Goal: Navigation & Orientation: Find specific page/section

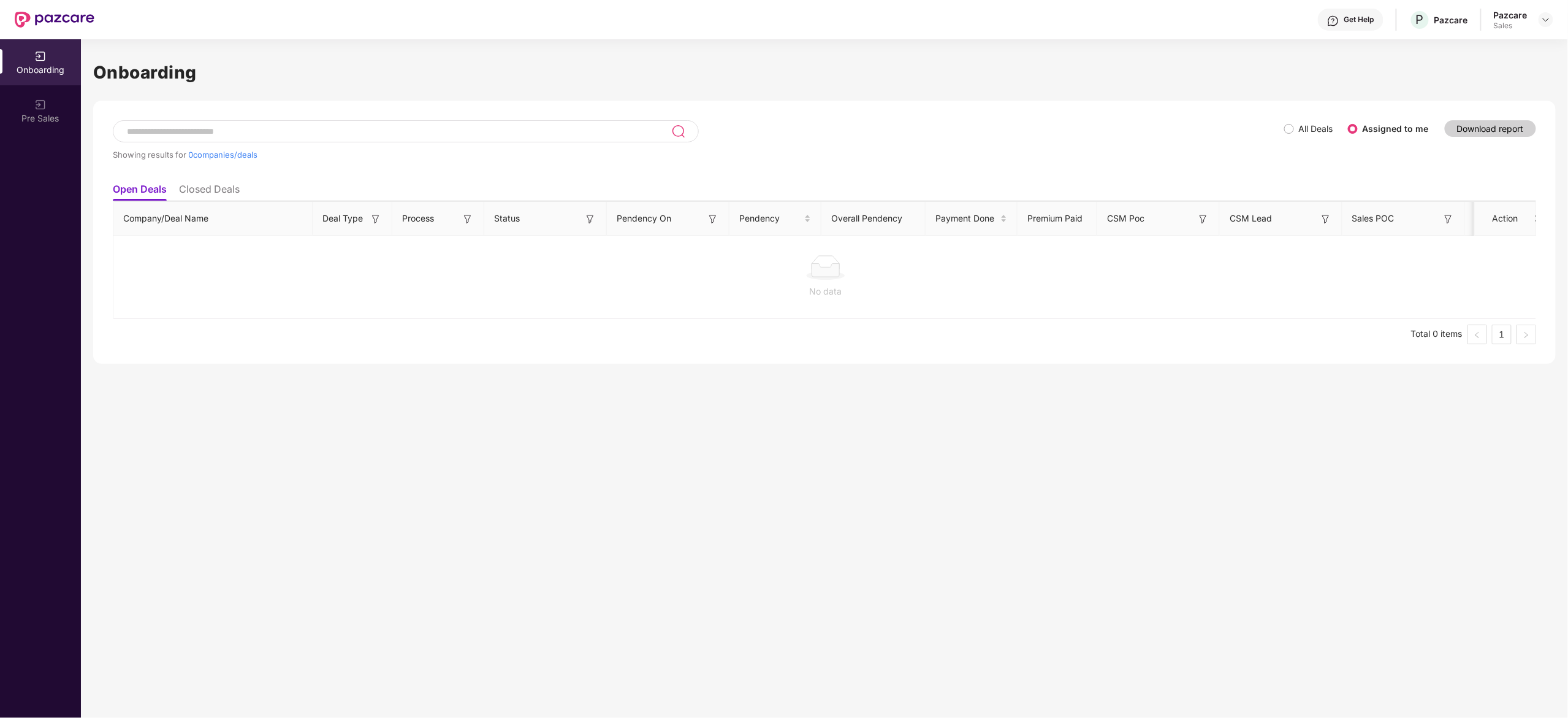
click at [1534, 17] on div "Pazcare Sales" at bounding box center [1523, 20] width 59 height 22
click at [1545, 18] on img at bounding box center [1546, 19] width 10 height 10
click at [1481, 49] on div "Admin view" at bounding box center [1489, 49] width 159 height 24
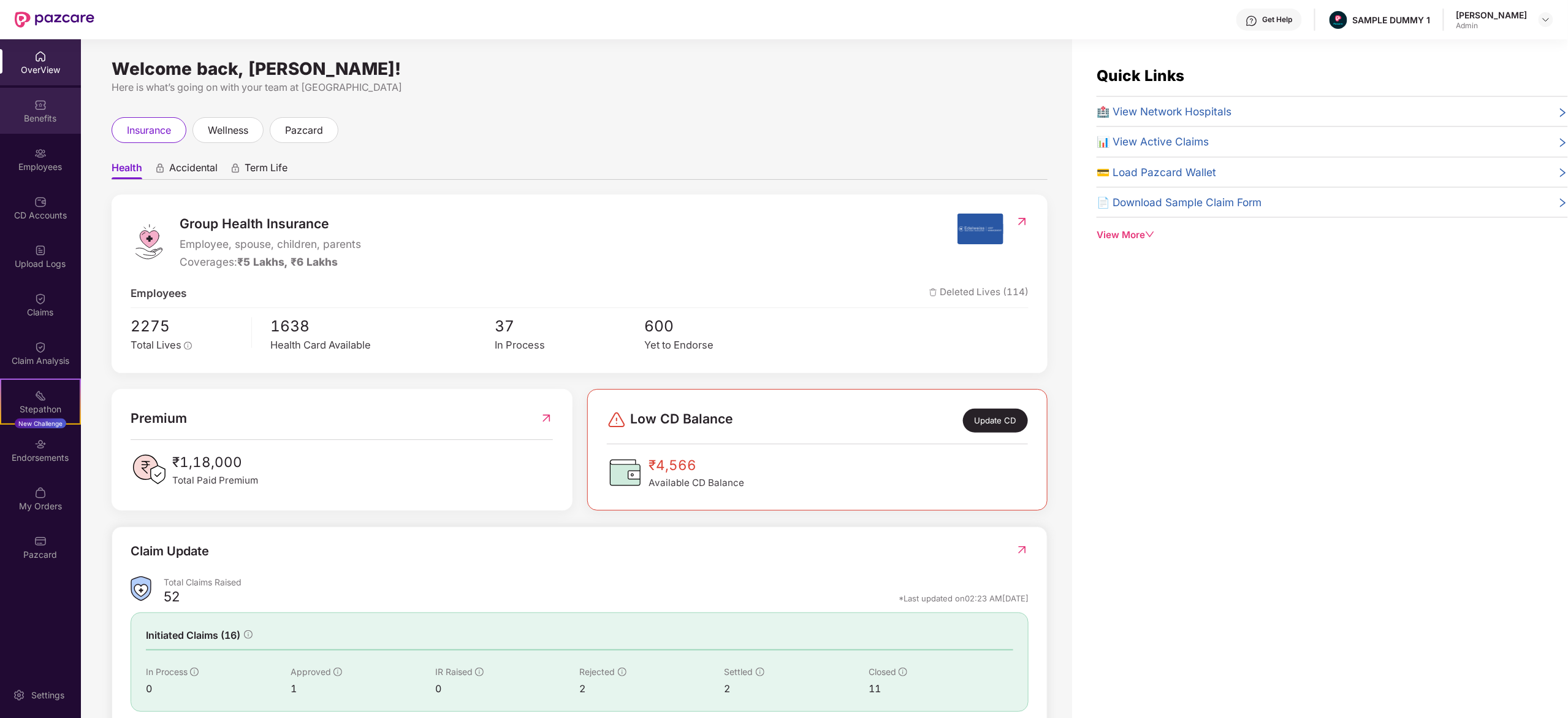
drag, startPoint x: 30, startPoint y: 85, endPoint x: 36, endPoint y: 104, distance: 19.9
click at [36, 104] on div "OverView Benefits Employees CD Accounts Upload Logs Claims Claim Analysis Stepa…" at bounding box center [40, 306] width 81 height 533
click at [36, 104] on img at bounding box center [40, 105] width 13 height 13
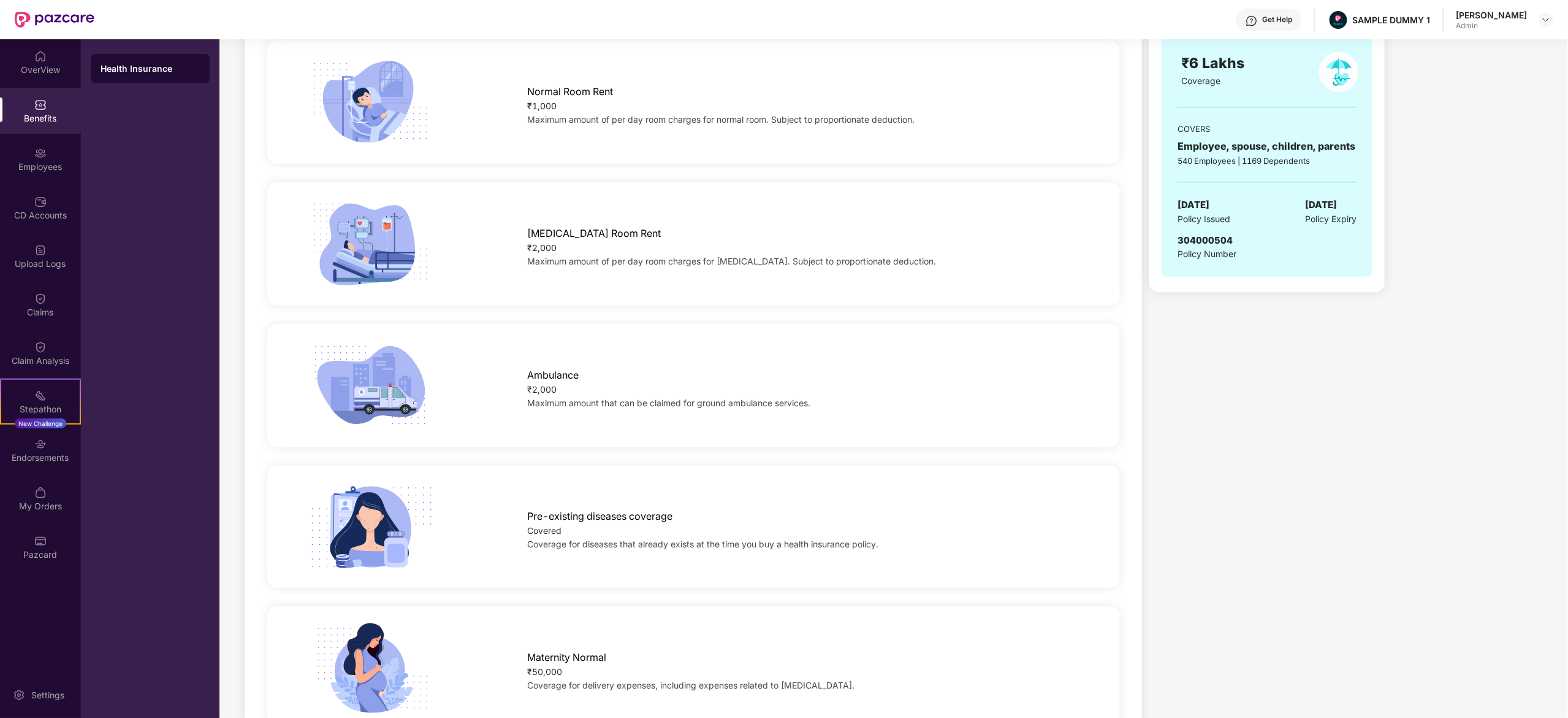
scroll to position [705, 0]
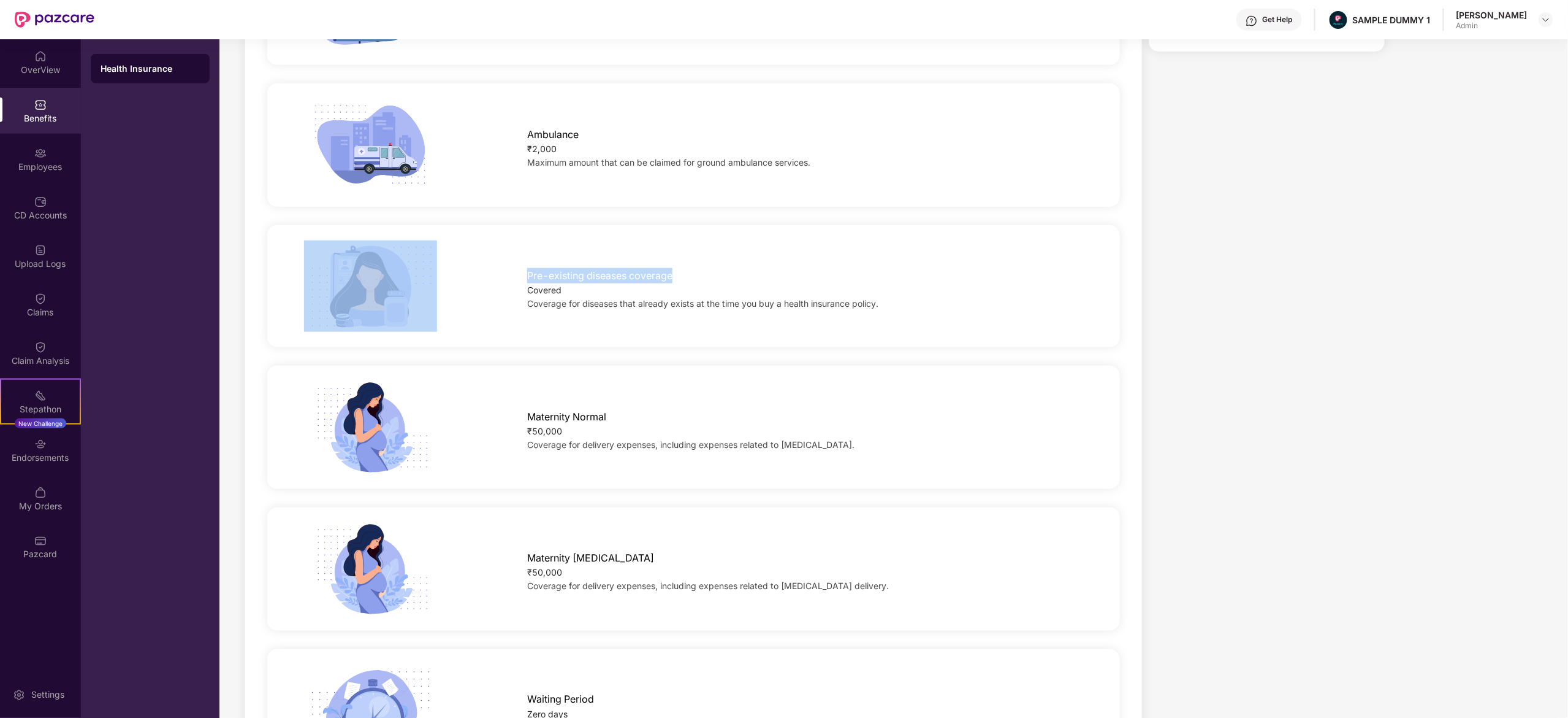
drag, startPoint x: 507, startPoint y: 271, endPoint x: 704, endPoint y: 241, distance: 199.3
click at [704, 241] on div "Pre-existing diseases coverage Covered Coverage for diseases that already exist…" at bounding box center [693, 287] width 892 height 92
click at [725, 270] on div "Pre-existing diseases coverage" at bounding box center [805, 272] width 555 height 22
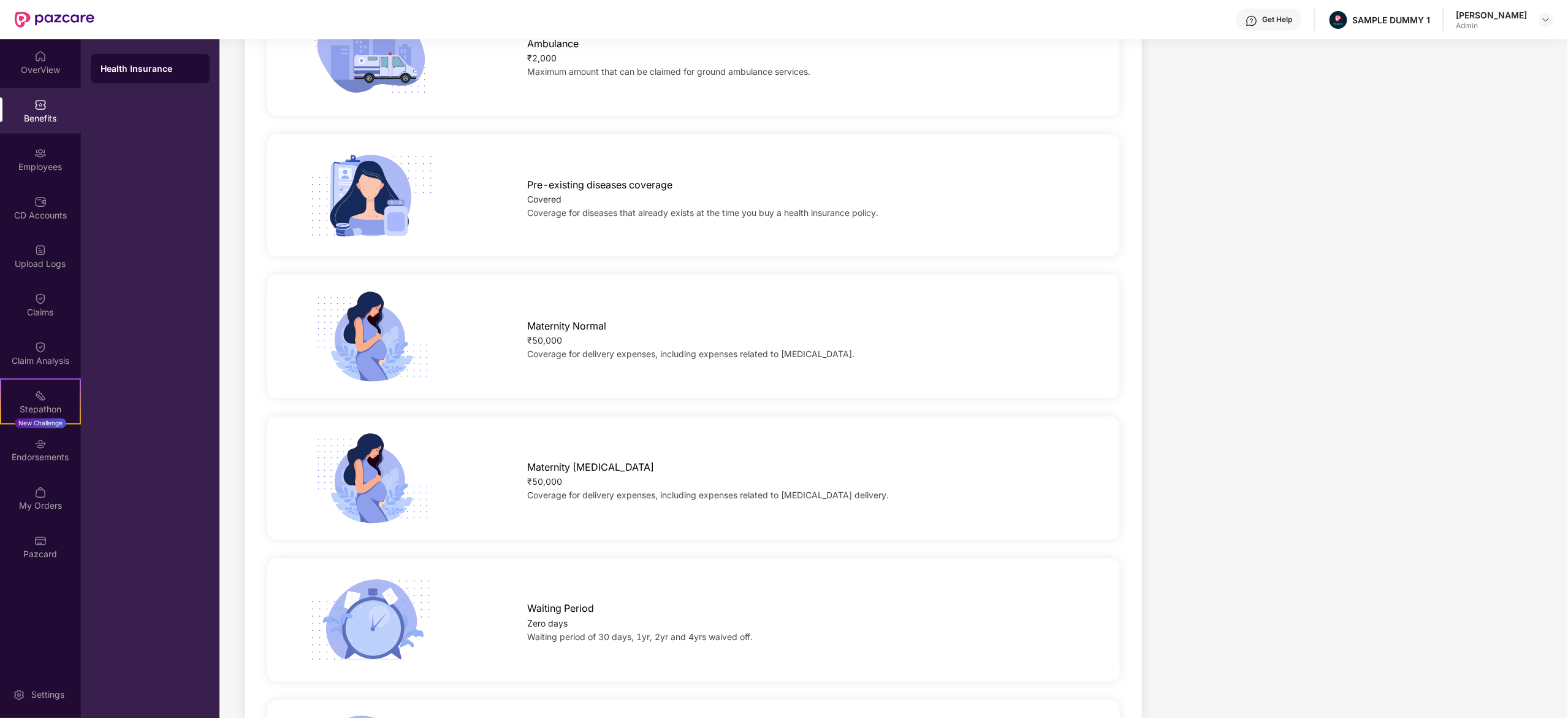
scroll to position [0, 0]
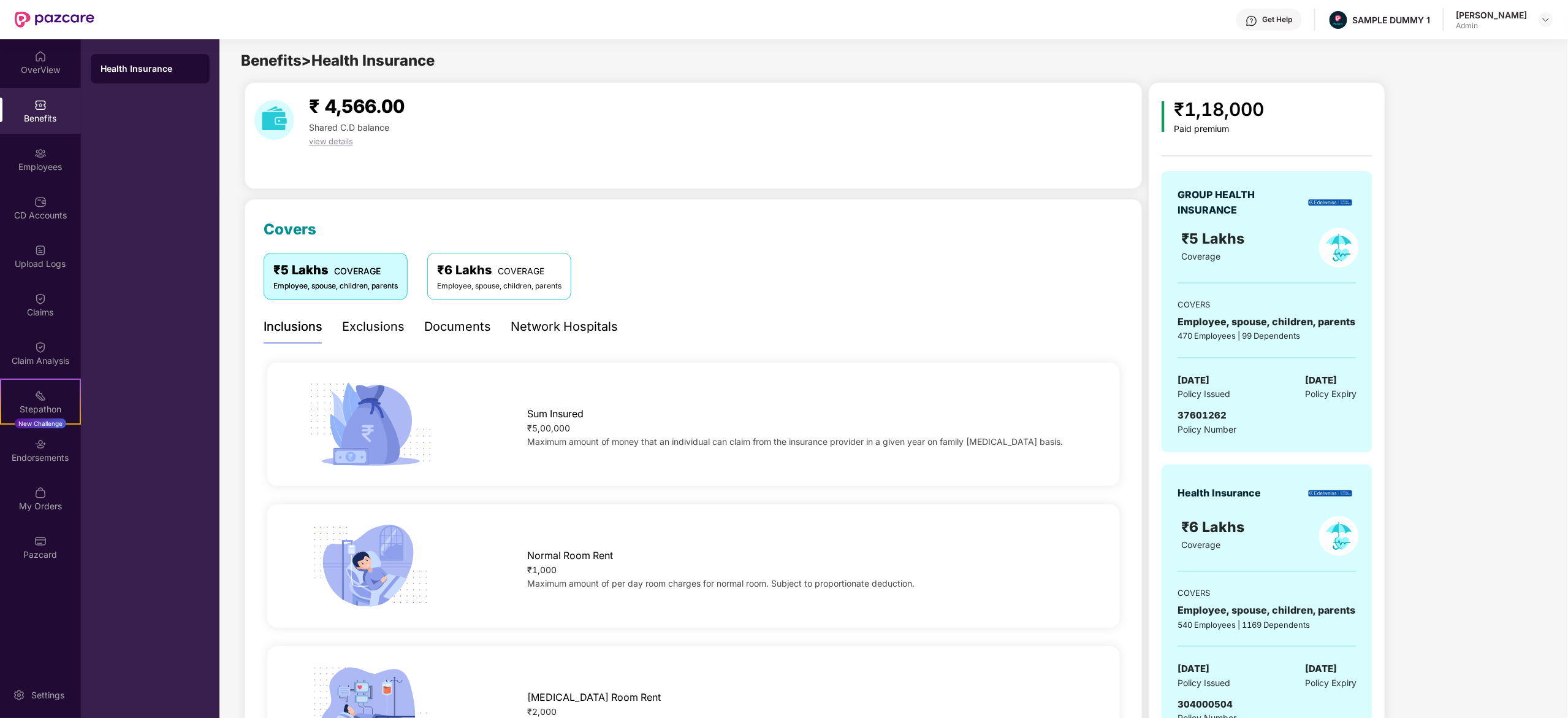
click at [464, 337] on div "Documents" at bounding box center [457, 327] width 66 height 34
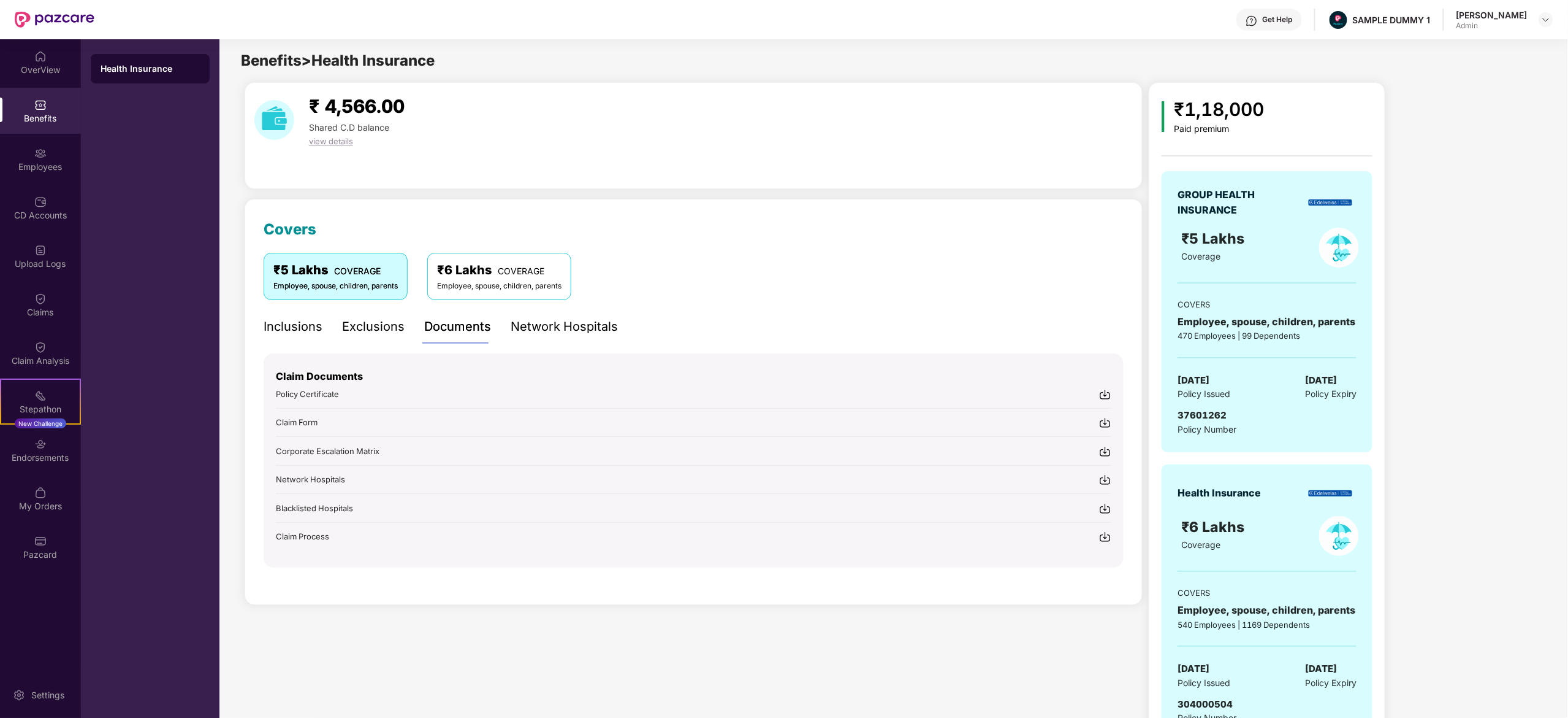
click at [558, 333] on div "Network Hospitals" at bounding box center [564, 326] width 107 height 19
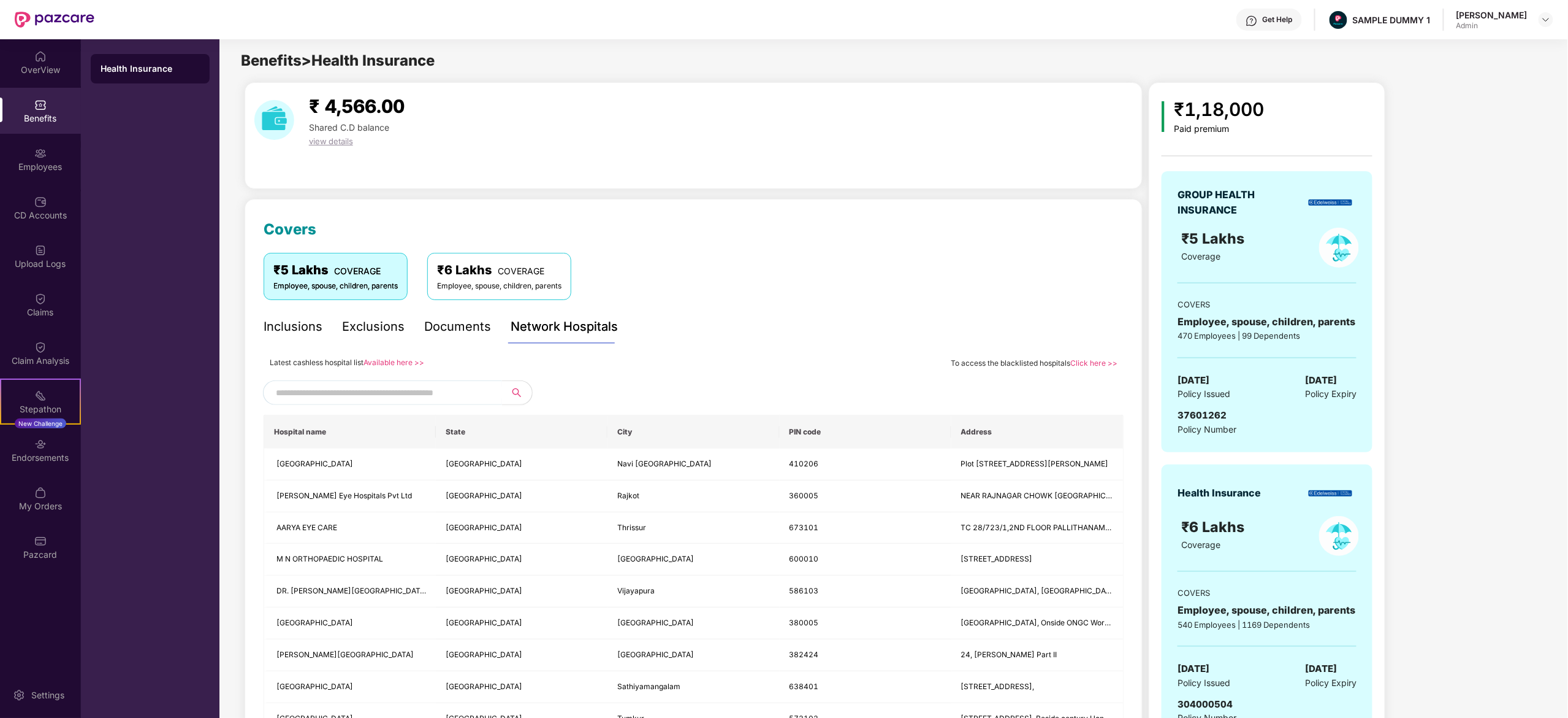
click at [423, 385] on input "text" at bounding box center [380, 393] width 209 height 18
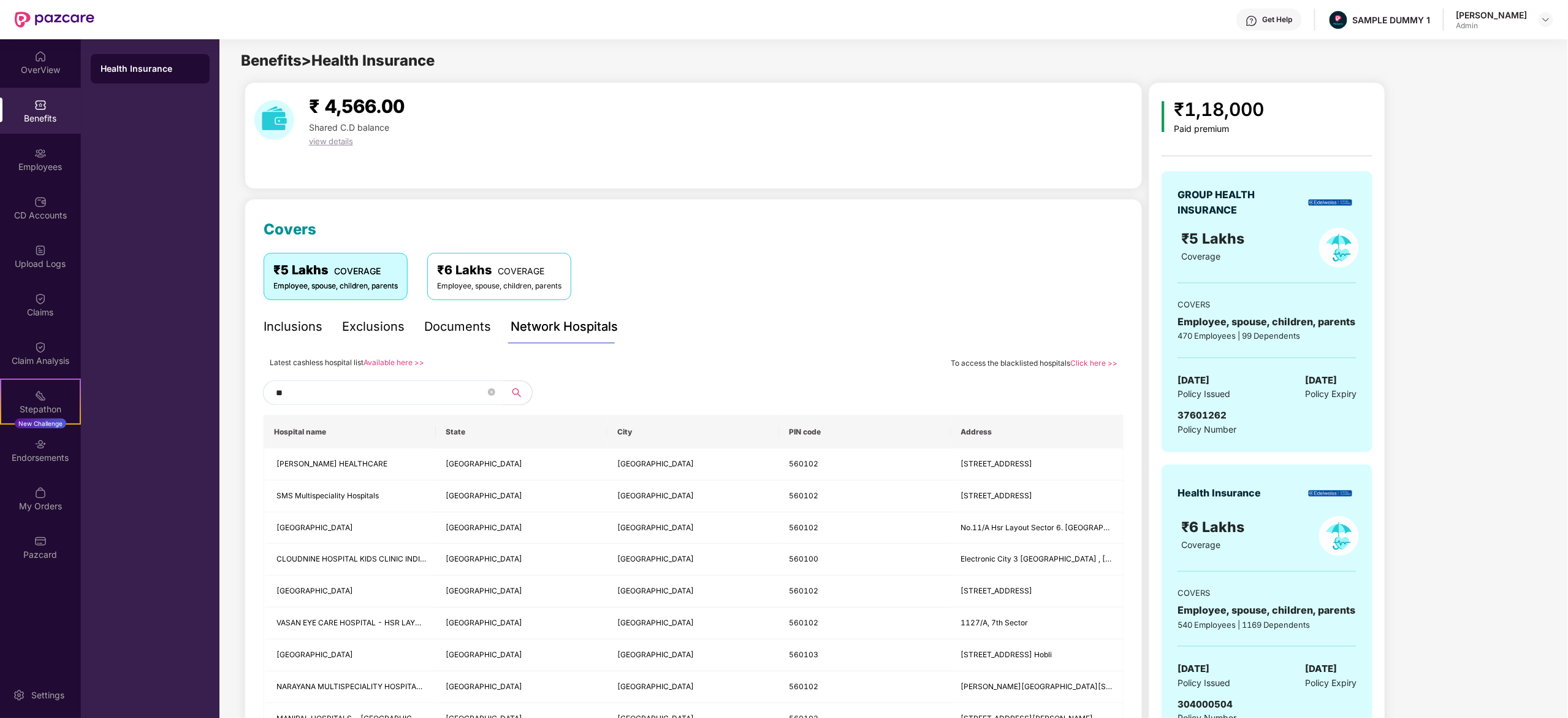
type input "*"
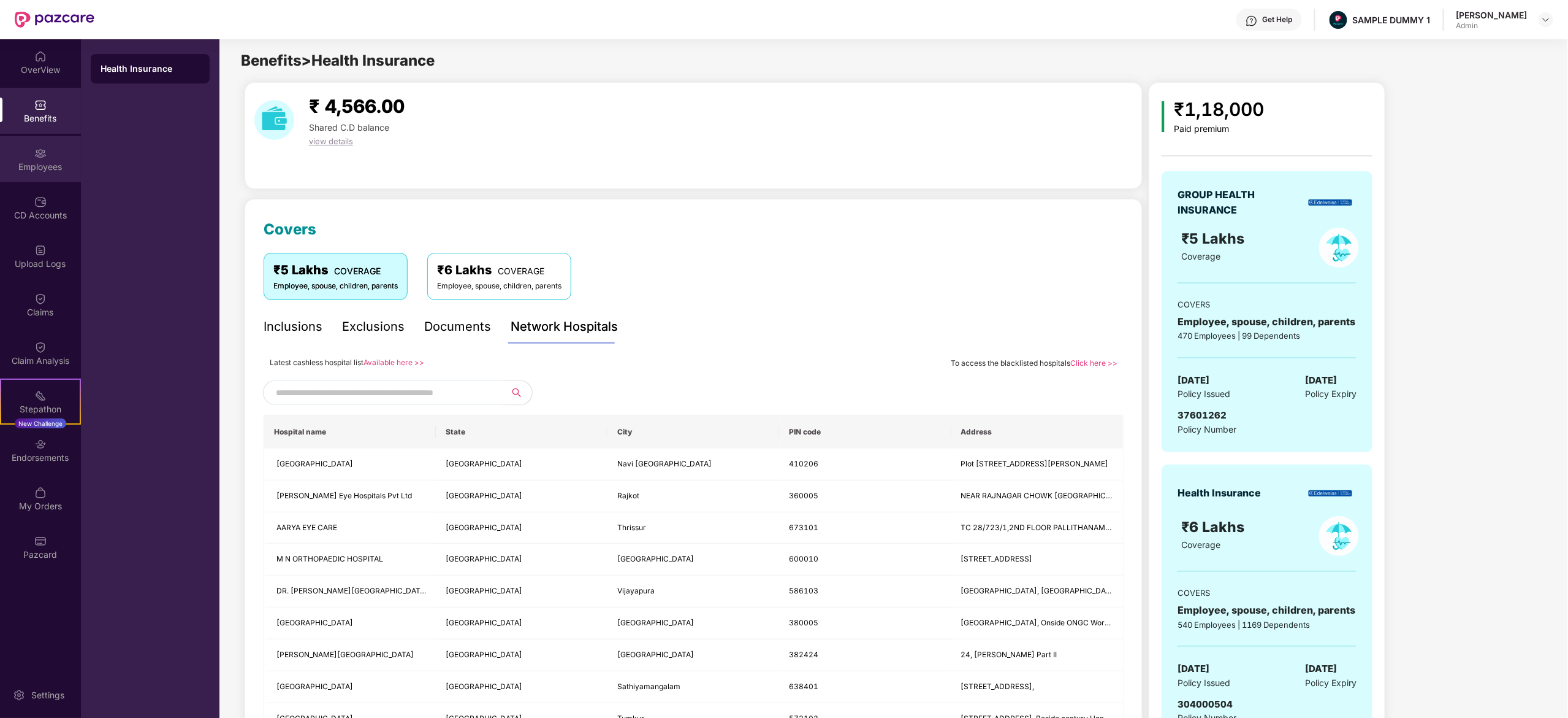
click at [53, 155] on div "Employees" at bounding box center [40, 159] width 81 height 46
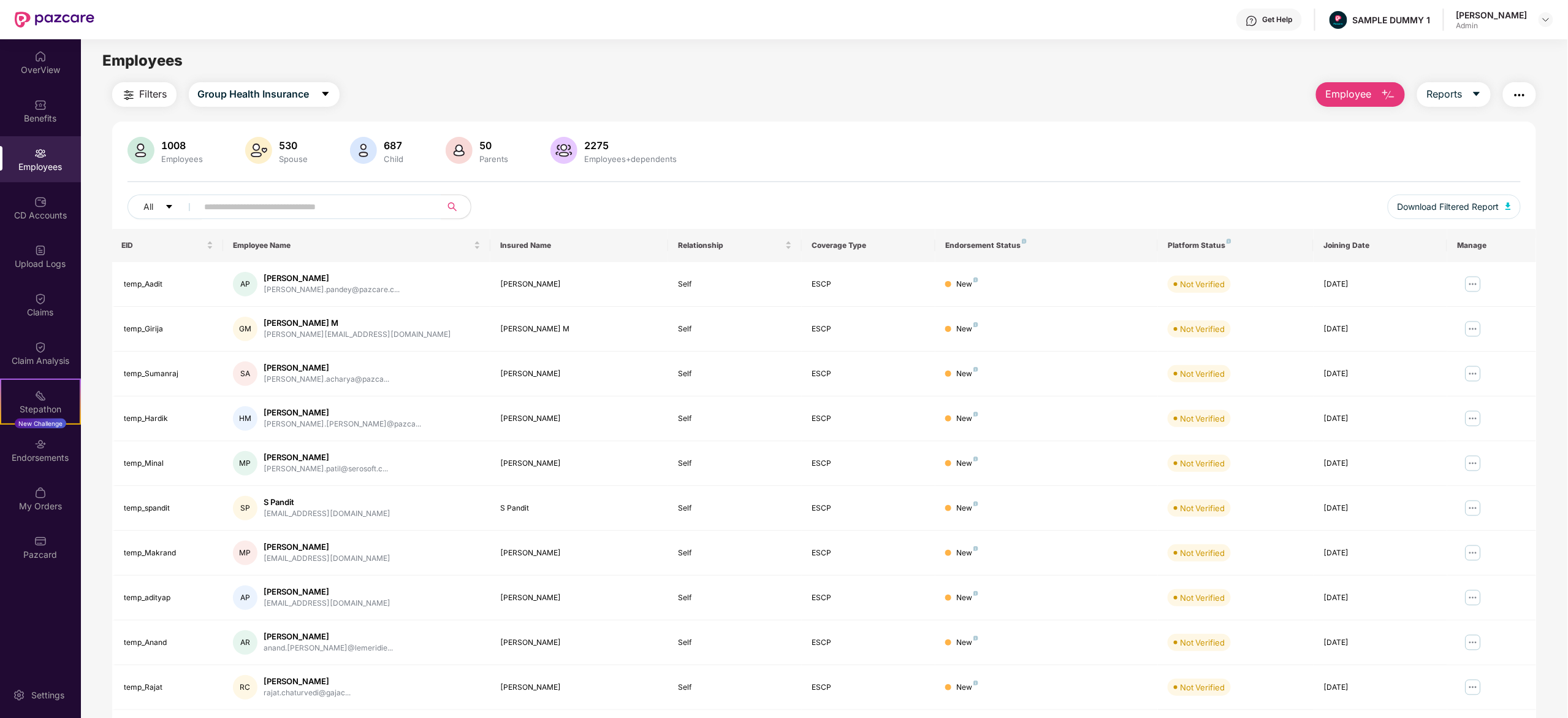
click at [1331, 104] on button "Employee" at bounding box center [1360, 93] width 89 height 24
click at [1329, 123] on li "Add Employee(s)" at bounding box center [1387, 127] width 142 height 24
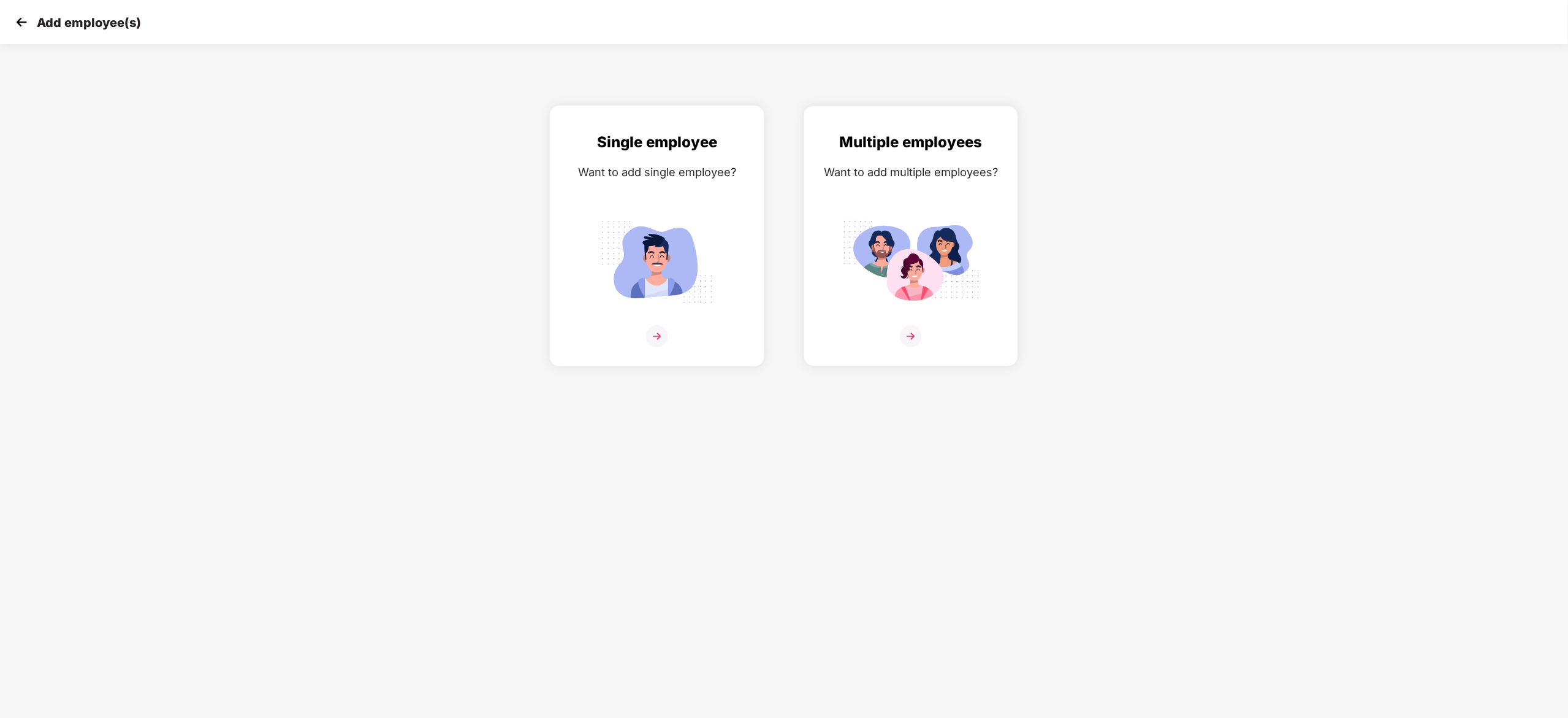
click at [670, 332] on div at bounding box center [657, 344] width 189 height 38
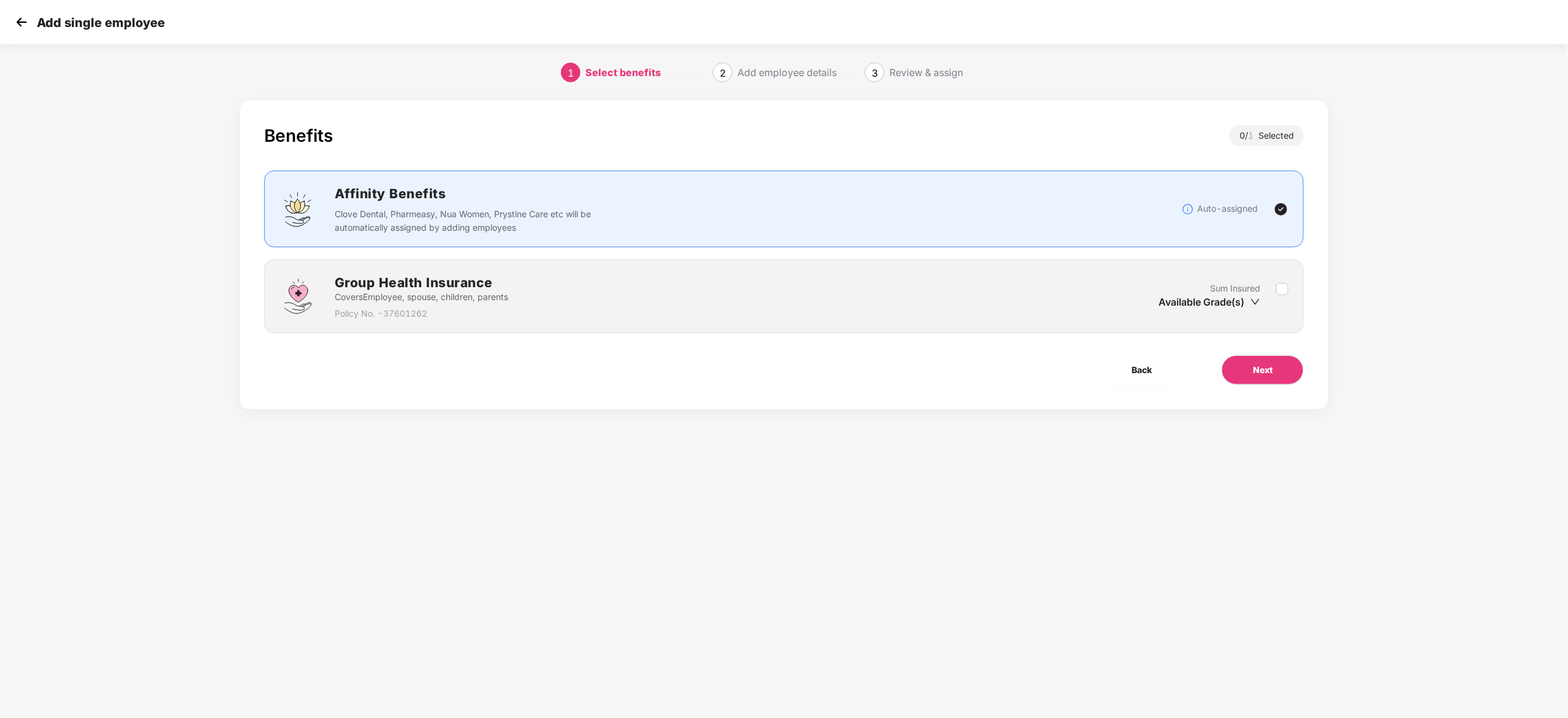
click at [9, 24] on div "Add single employee" at bounding box center [784, 22] width 1568 height 44
click at [13, 23] on img at bounding box center [22, 22] width 18 height 18
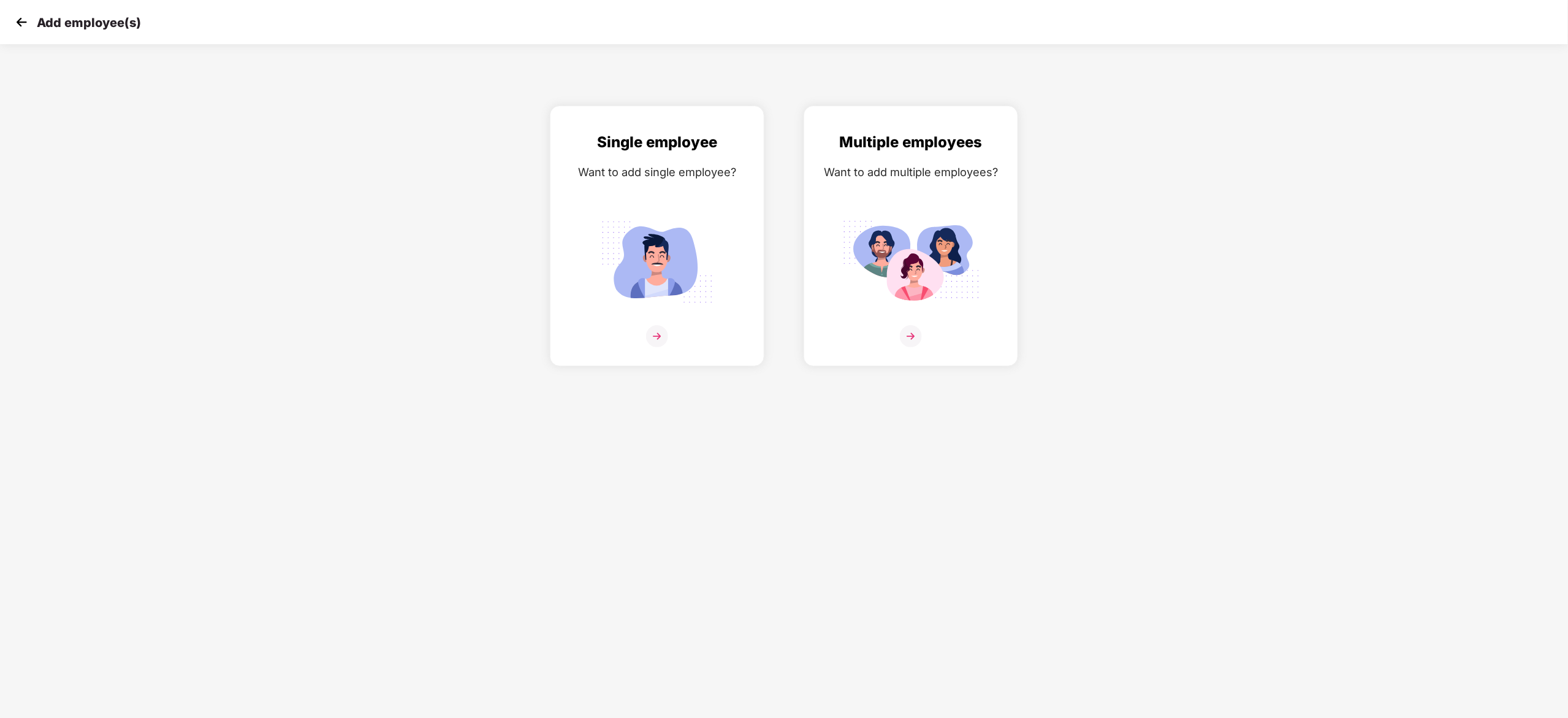
click at [18, 22] on img at bounding box center [22, 22] width 18 height 18
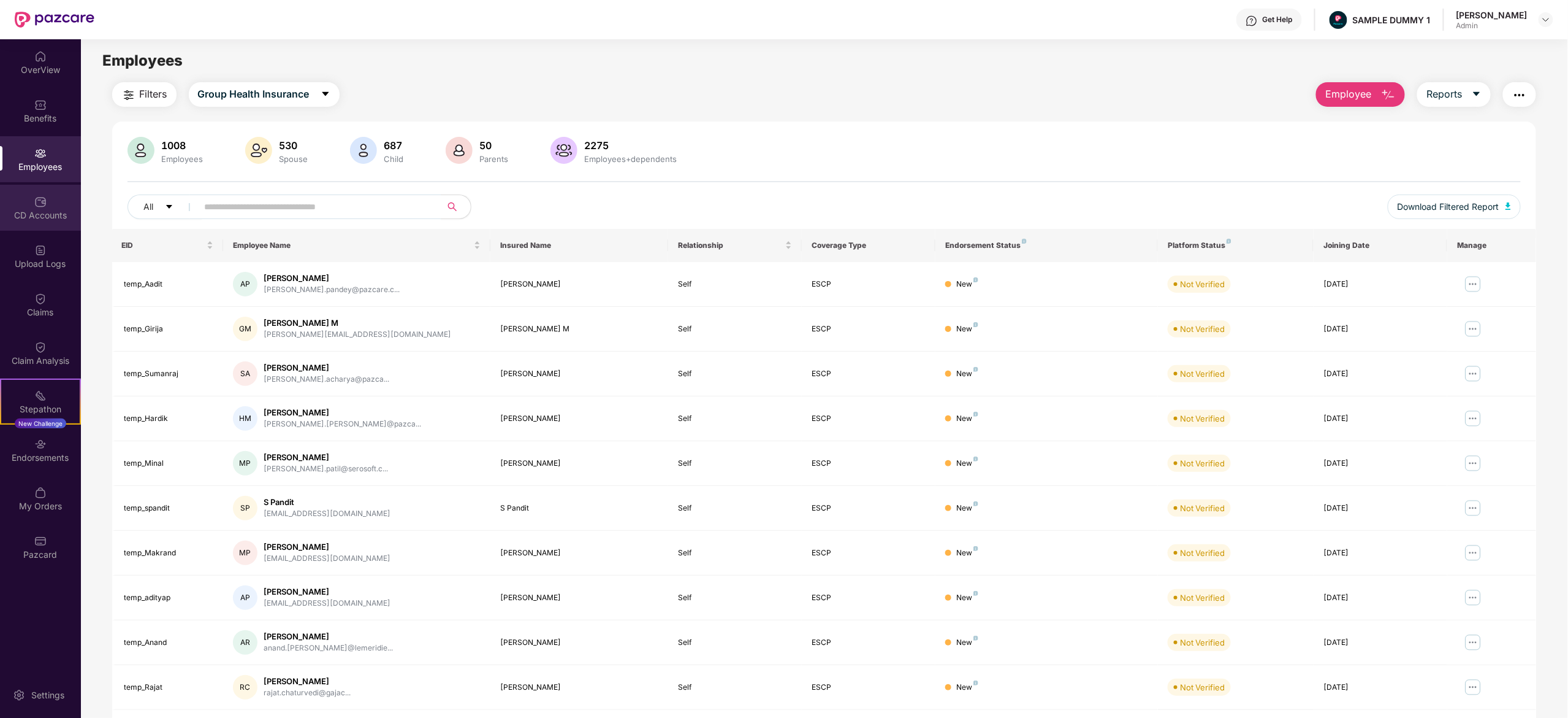
click at [52, 225] on div "CD Accounts" at bounding box center [40, 207] width 81 height 46
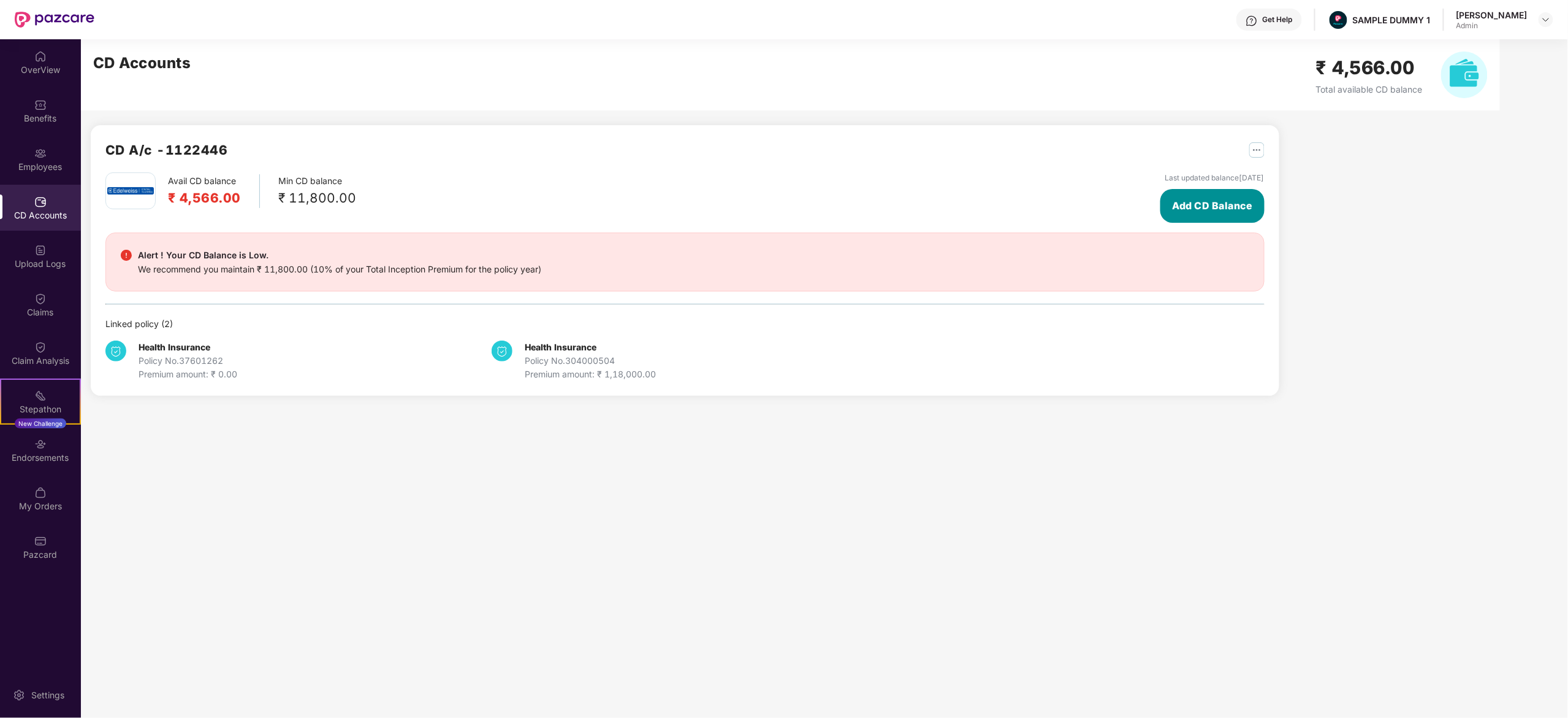
click at [1168, 208] on button "Add CD Balance" at bounding box center [1211, 206] width 103 height 34
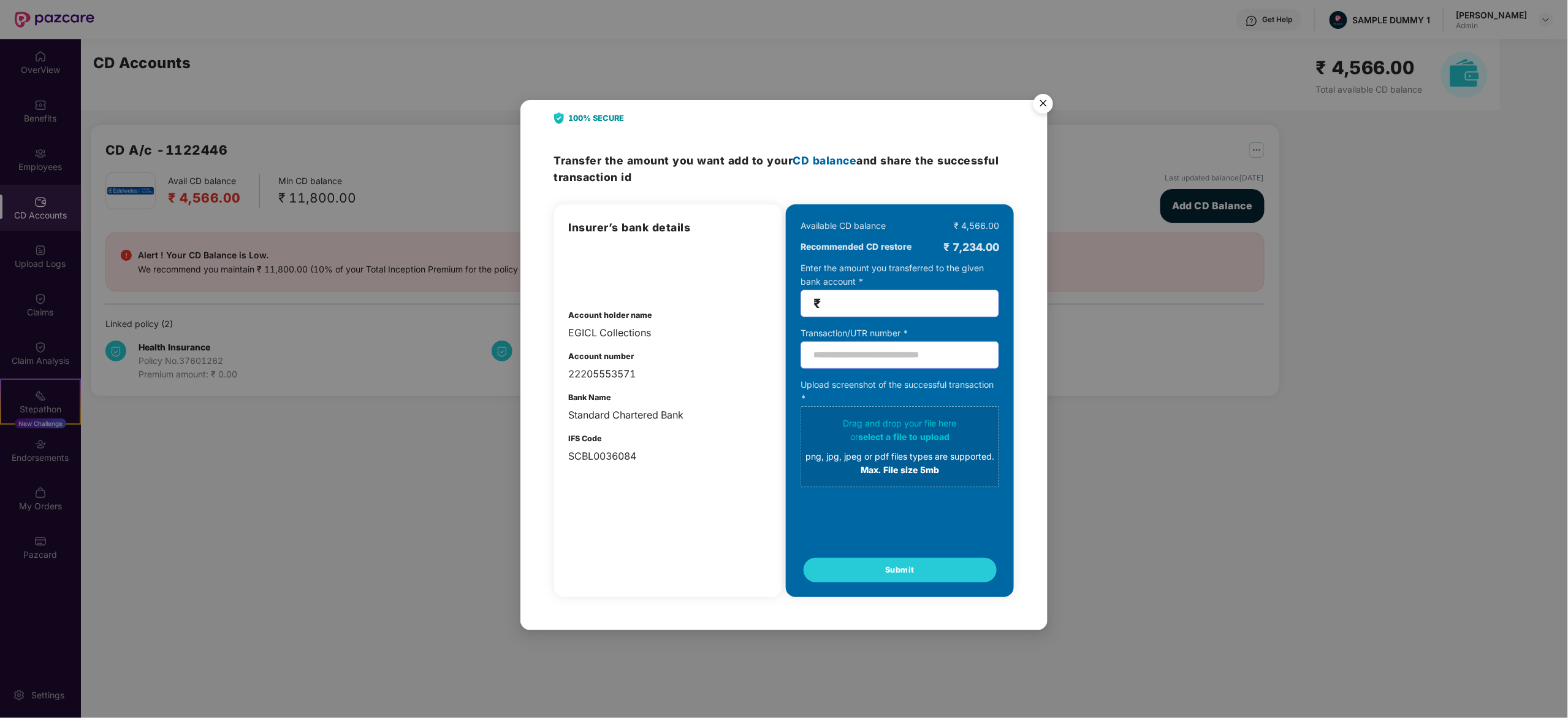
click at [1040, 103] on img "Close" at bounding box center [1044, 105] width 34 height 34
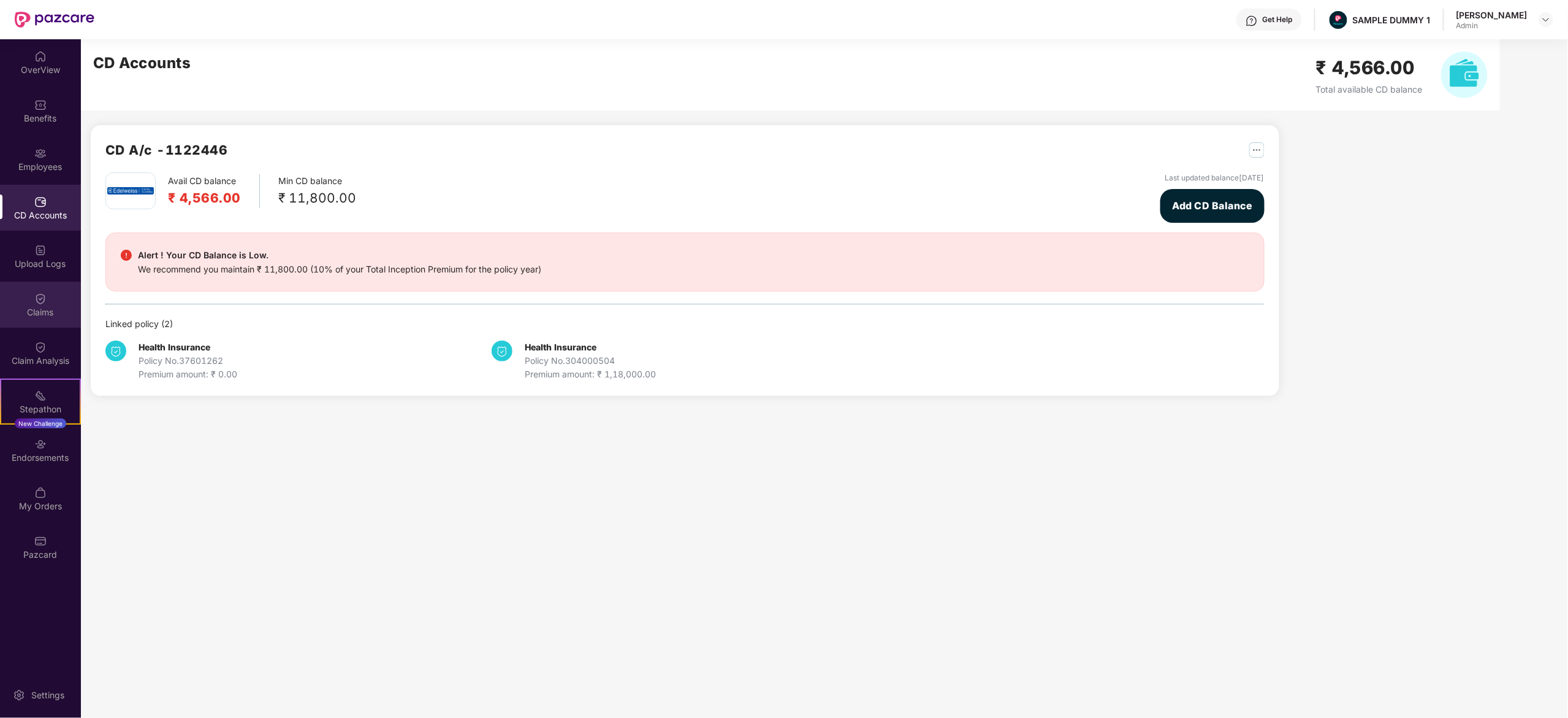
click at [60, 303] on div "Claims" at bounding box center [40, 304] width 81 height 46
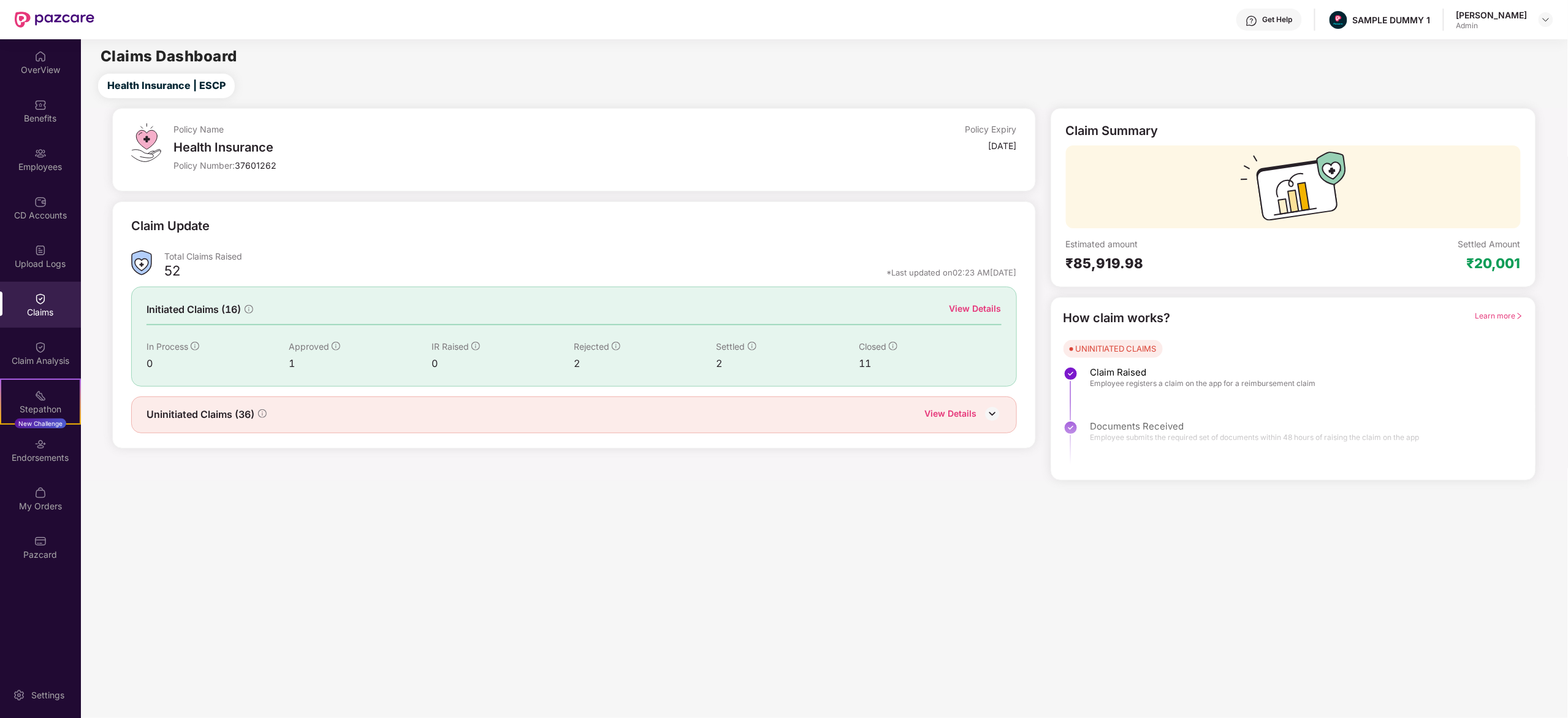
click at [1003, 413] on div "Uninitiated Claims (36) View Details" at bounding box center [574, 414] width 885 height 37
click at [1001, 413] on img at bounding box center [992, 413] width 18 height 18
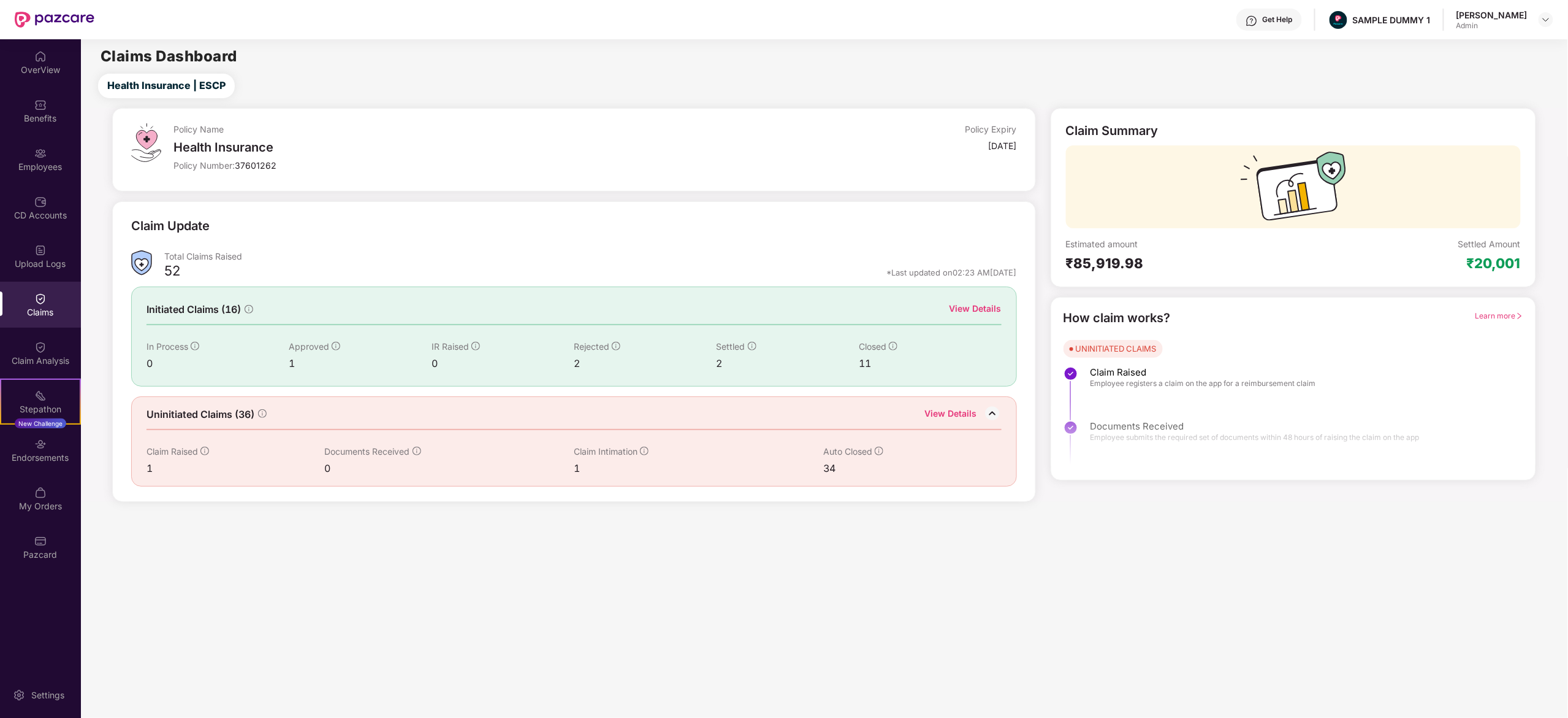
click at [942, 416] on div "View Details" at bounding box center [951, 415] width 52 height 16
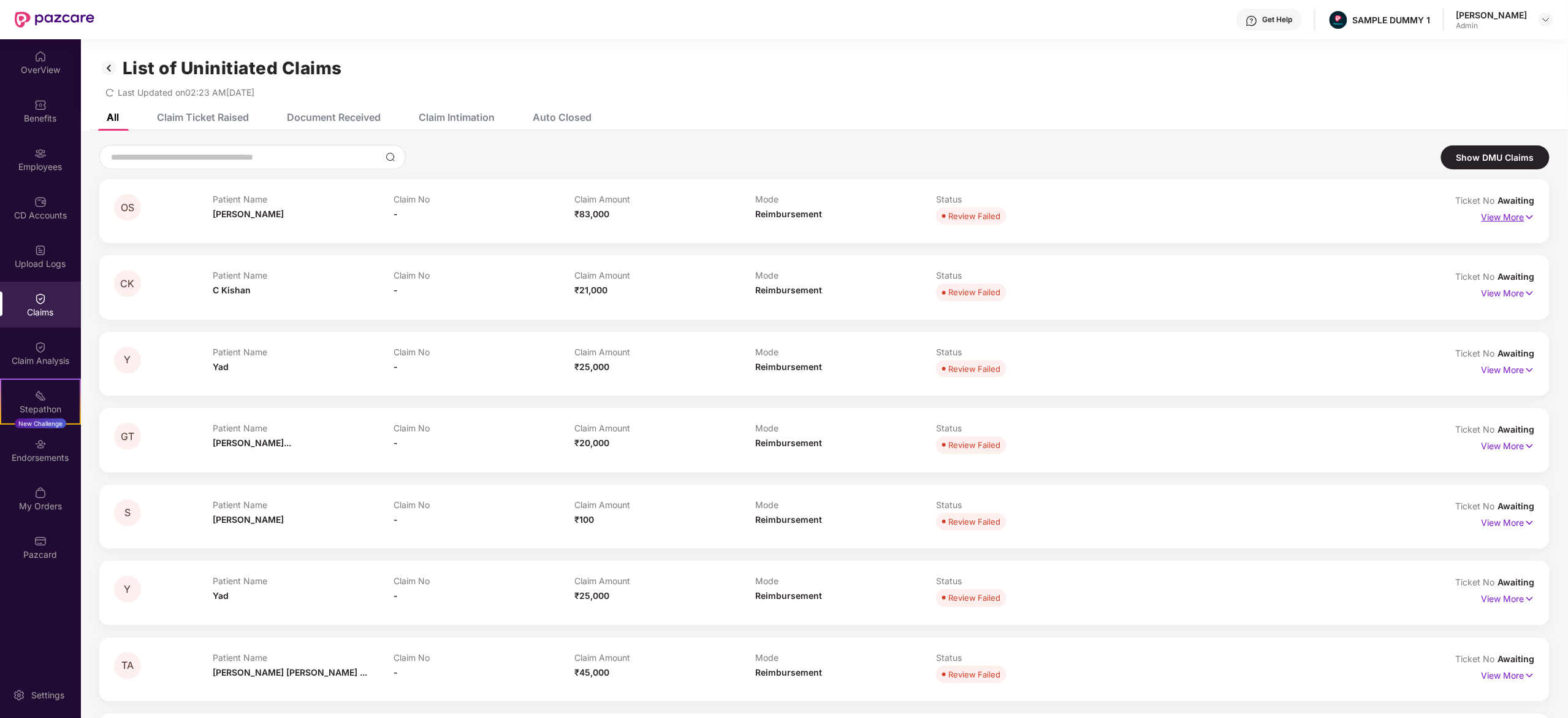
click at [1503, 217] on p "View More" at bounding box center [1508, 216] width 53 height 16
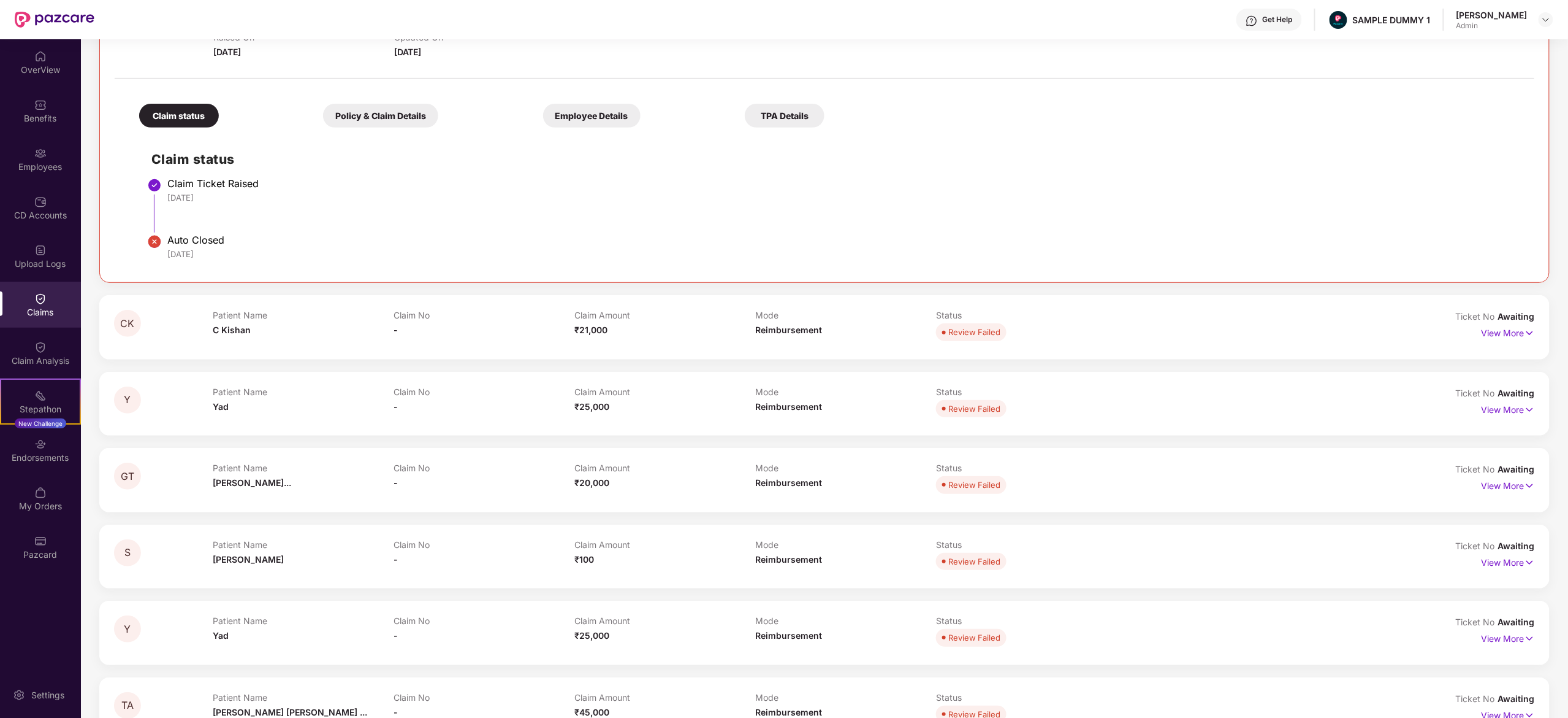
scroll to position [98, 0]
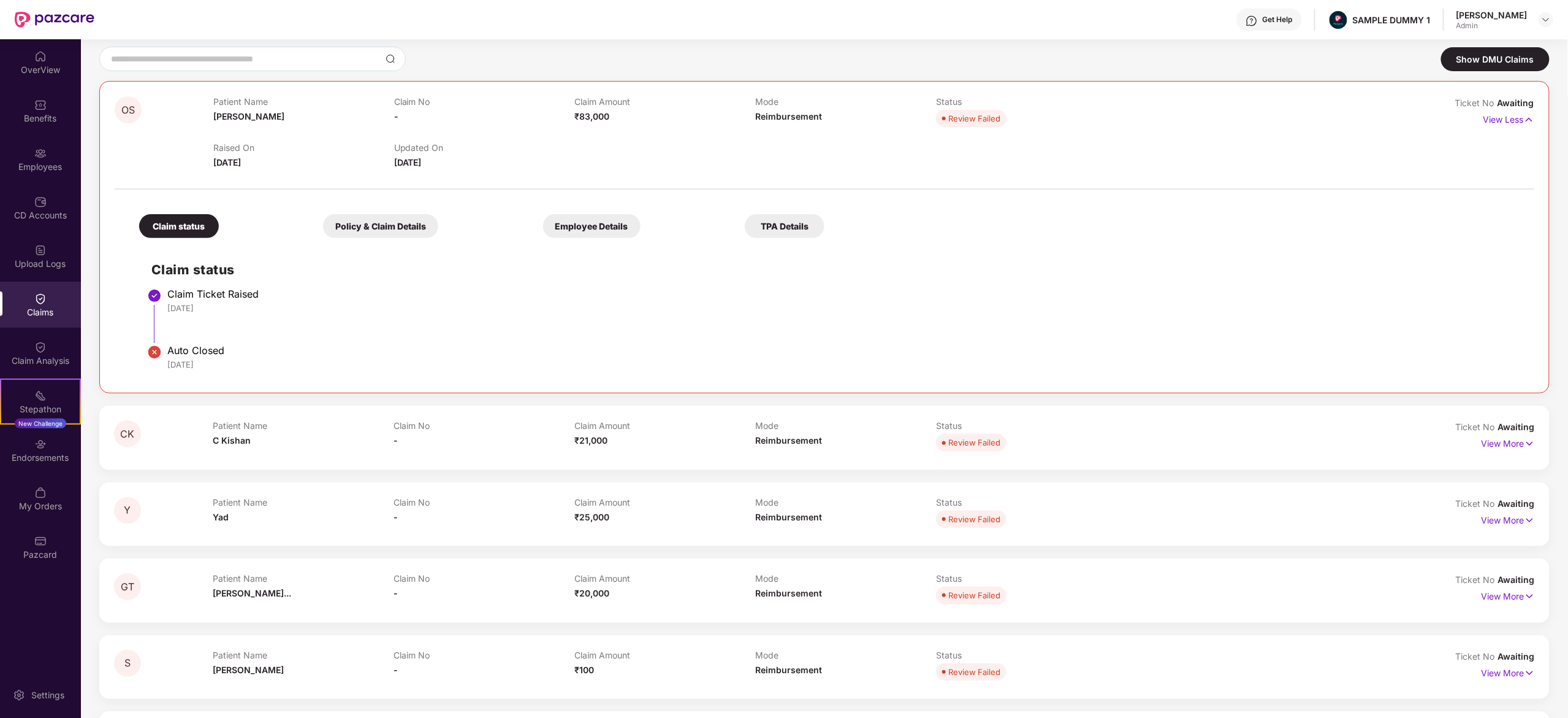
click at [536, 449] on div "Claim No -" at bounding box center [483, 438] width 181 height 34
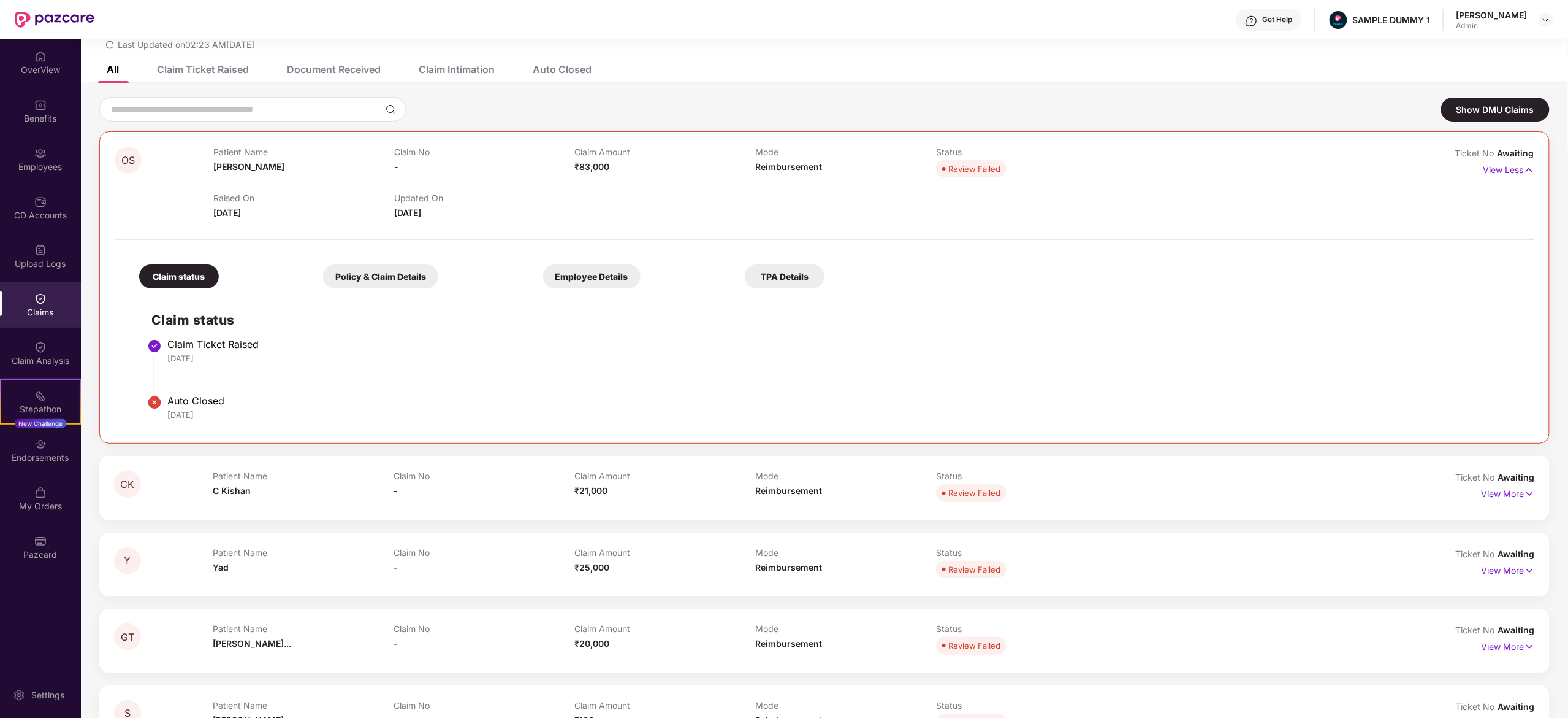
scroll to position [0, 0]
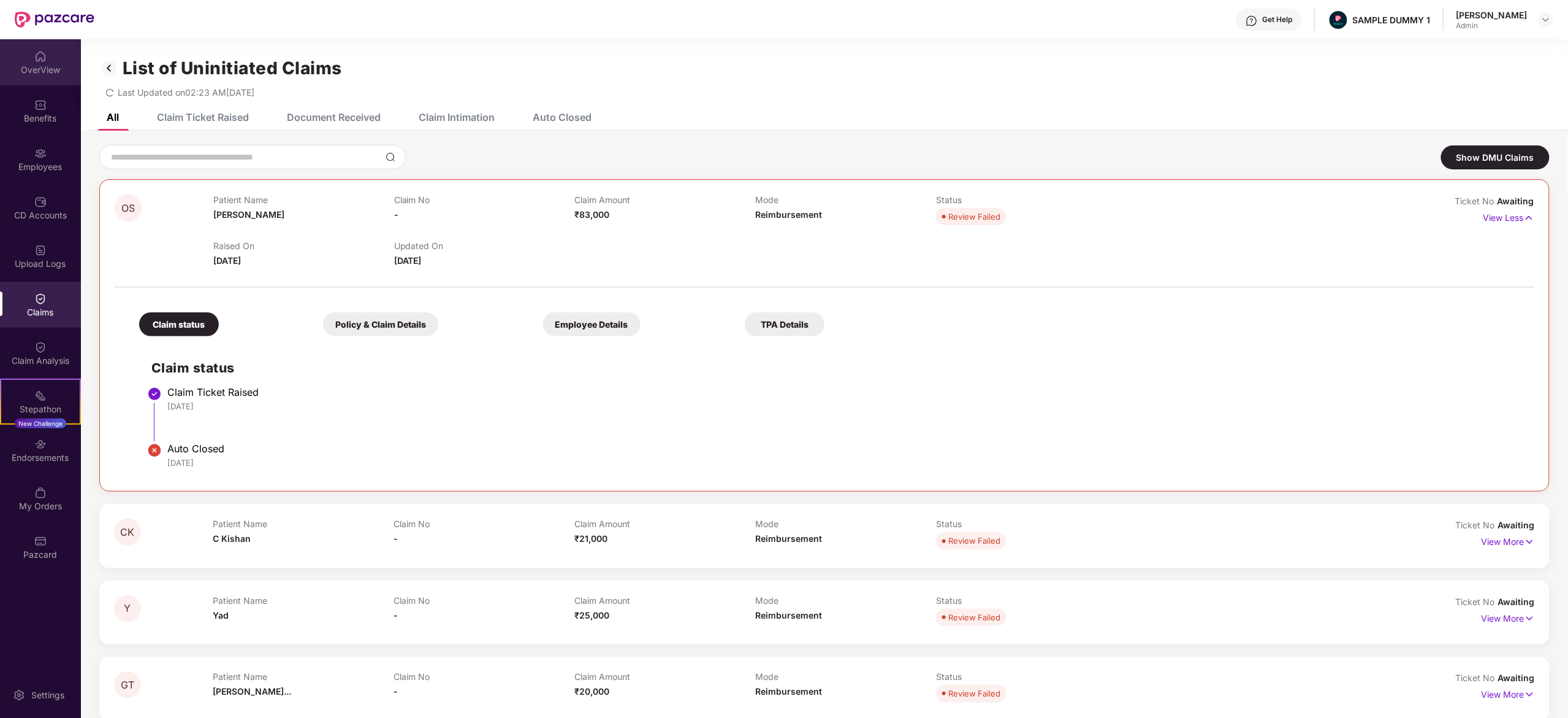
click at [31, 60] on div "OverView" at bounding box center [40, 62] width 81 height 46
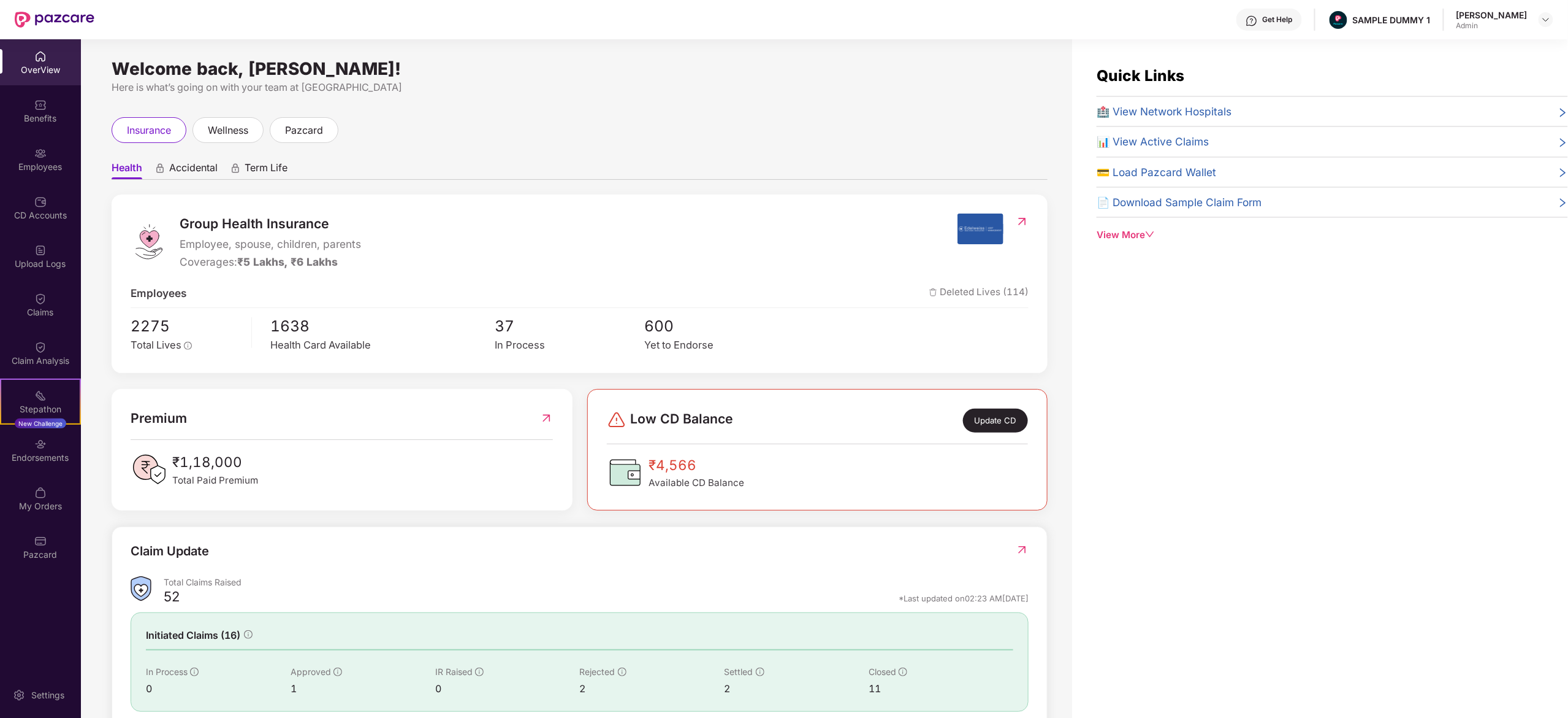
click at [1538, 28] on div "[PERSON_NAME] Admin" at bounding box center [1505, 20] width 97 height 22
click at [1548, 19] on img at bounding box center [1546, 19] width 10 height 10
click at [1506, 66] on div "Switch to User view" at bounding box center [1487, 73] width 159 height 24
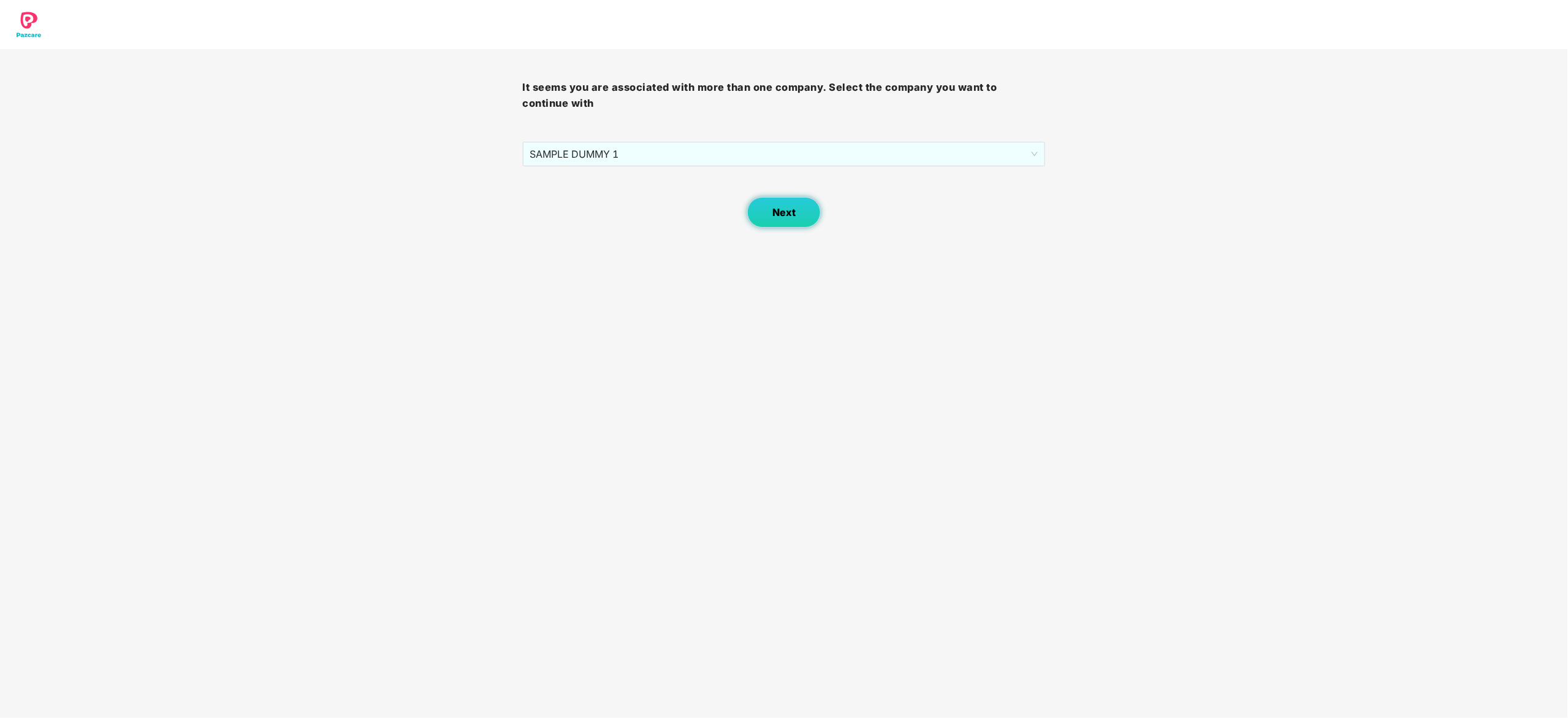
click at [792, 217] on span "Next" at bounding box center [784, 212] width 23 height 12
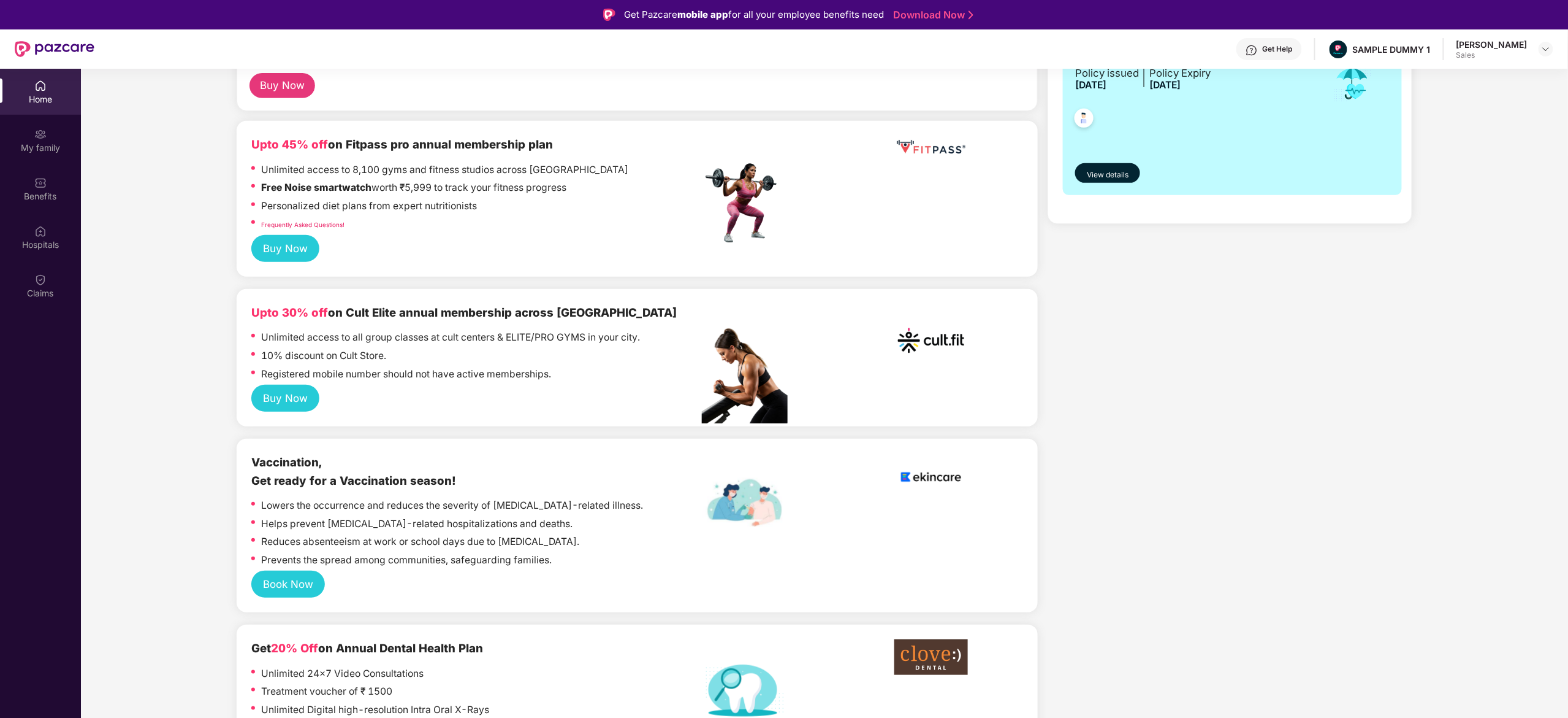
scroll to position [394, 0]
